Goal: Navigation & Orientation: Find specific page/section

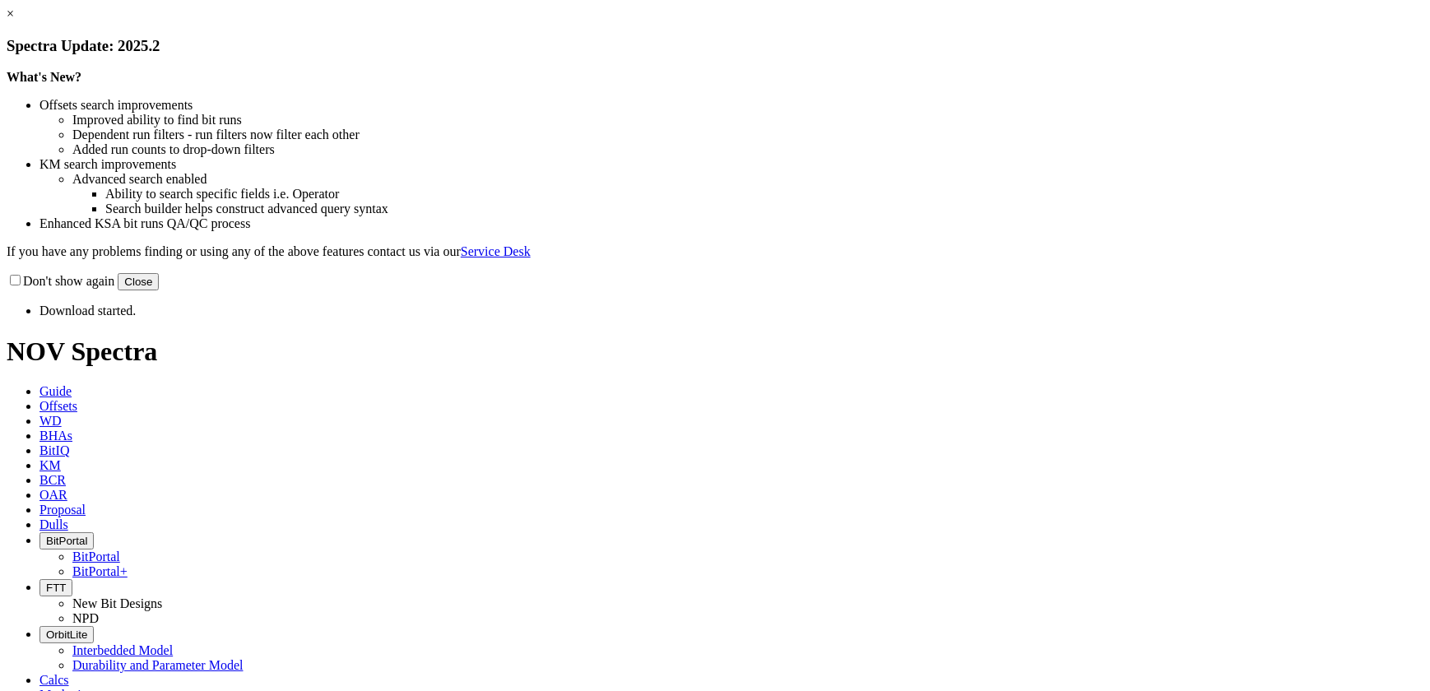
click at [159, 290] on button "Close" at bounding box center [138, 281] width 41 height 17
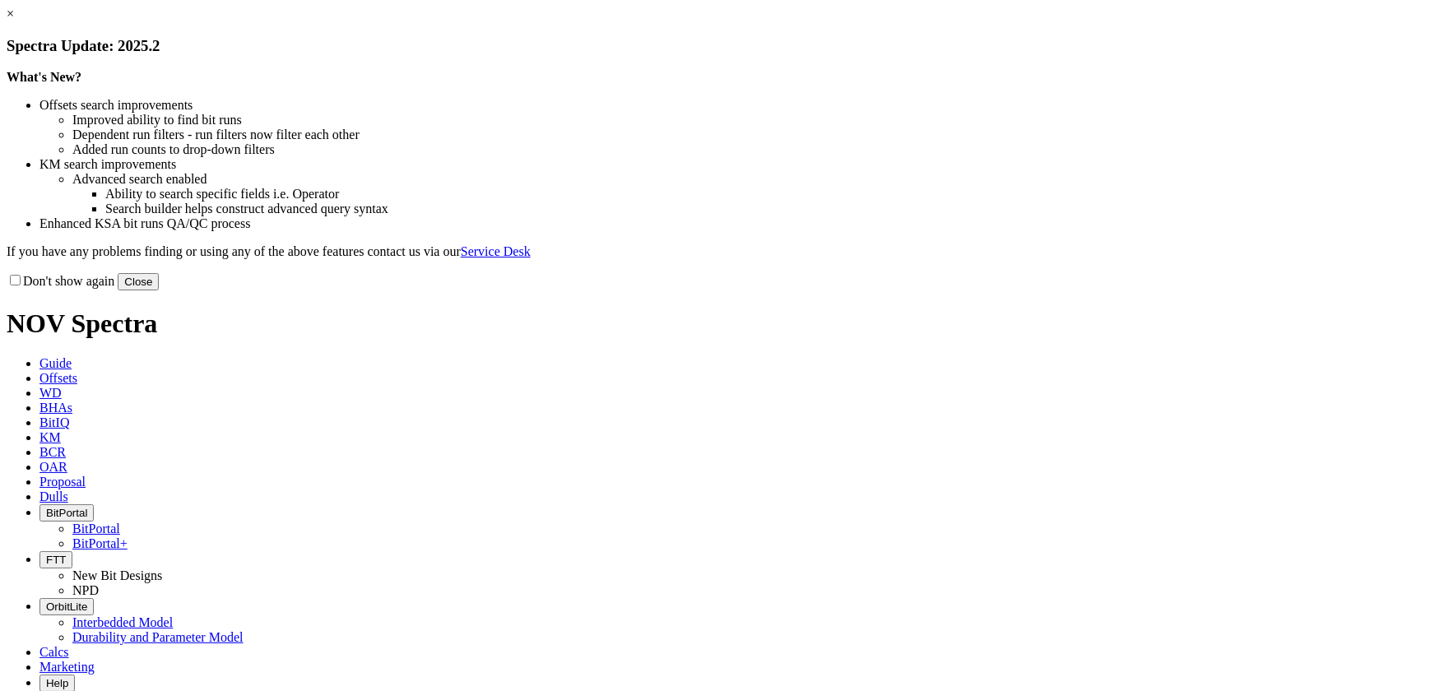
click at [14, 21] on link "×" at bounding box center [10, 14] width 7 height 14
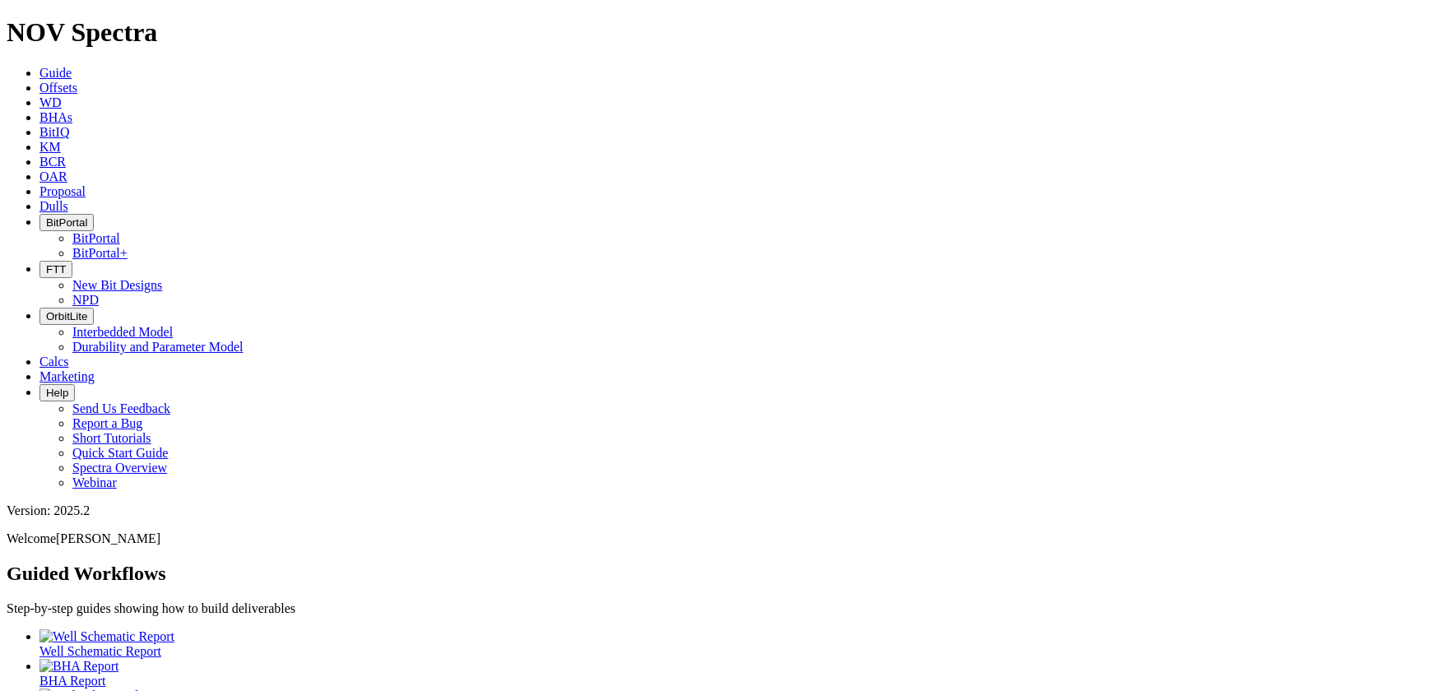
click at [87, 216] on span "BitPortal" at bounding box center [66, 222] width 41 height 12
click at [120, 231] on link "BitPortal" at bounding box center [96, 238] width 48 height 14
